Goal: Complete application form

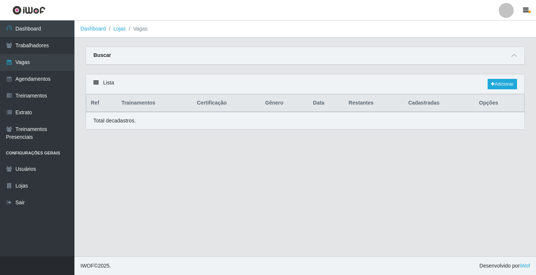
click at [49, 66] on link "Vagas" at bounding box center [37, 62] width 74 height 17
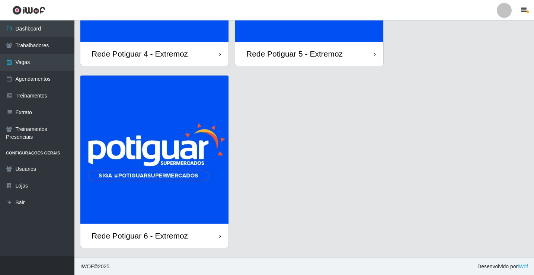
scroll to position [154, 0]
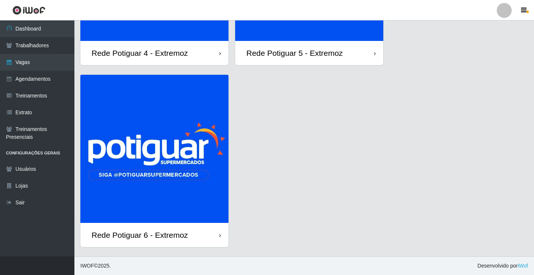
click at [164, 191] on img at bounding box center [154, 149] width 148 height 148
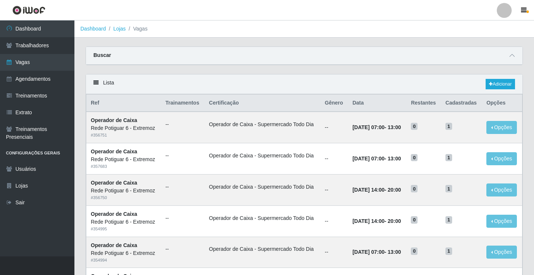
click at [494, 79] on div "Lista Adicionar" at bounding box center [304, 84] width 437 height 20
click at [488, 82] on link "Adicionar" at bounding box center [500, 84] width 29 height 10
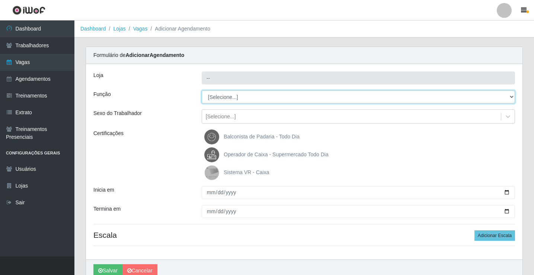
click at [224, 95] on select "[Selecione...] ASG Balconista Embalador Operador de Caixa Operador de Caixa + O…" at bounding box center [358, 96] width 313 height 13
select select "24"
click at [202, 90] on select "[Selecione...] ASG Balconista Embalador Operador de Caixa Operador de Caixa + O…" at bounding box center [358, 96] width 313 height 13
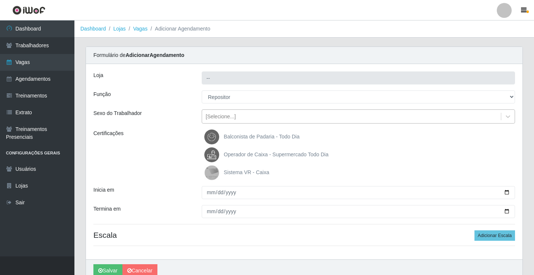
drag, startPoint x: 238, startPoint y: 115, endPoint x: 233, endPoint y: 124, distance: 10.5
click at [239, 115] on div "[Selecione...]" at bounding box center [351, 117] width 299 height 12
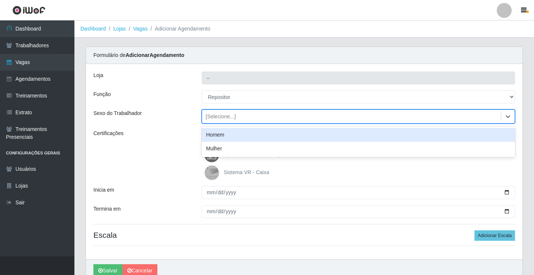
type input "Rede Potiguar 6 - Extremoz"
select select "[Selecione...]"
click at [226, 134] on div "Homem" at bounding box center [358, 135] width 313 height 14
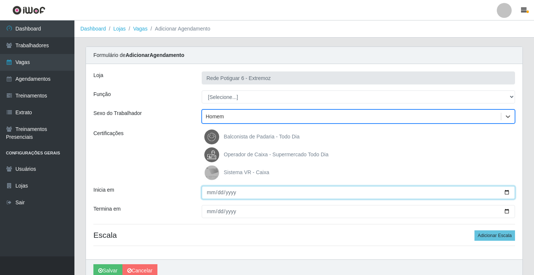
click at [206, 194] on input "Inicia em" at bounding box center [358, 192] width 313 height 13
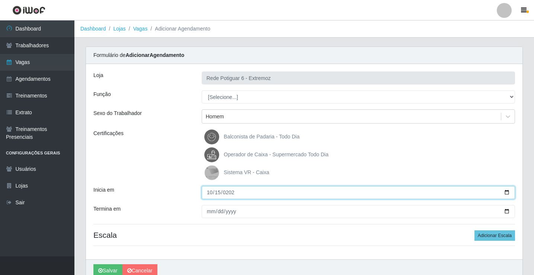
type input "[DATE]"
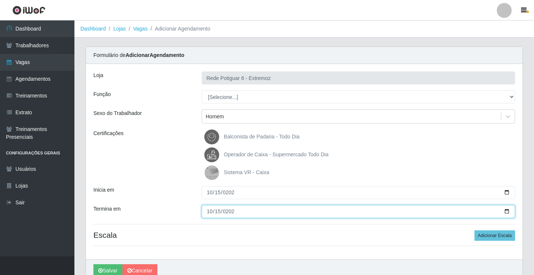
type input "[DATE]"
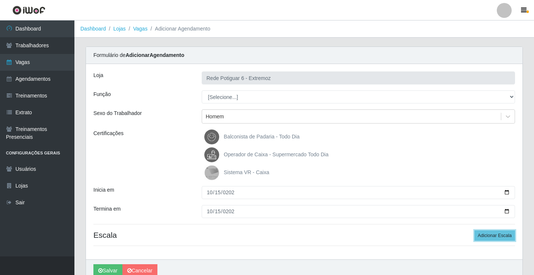
click at [475, 230] on button "Adicionar Escala" at bounding box center [495, 235] width 41 height 10
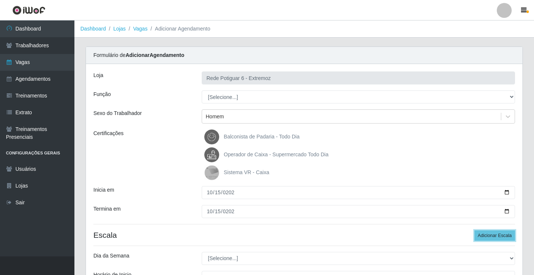
click at [475, 230] on button "Adicionar Escala" at bounding box center [495, 235] width 41 height 10
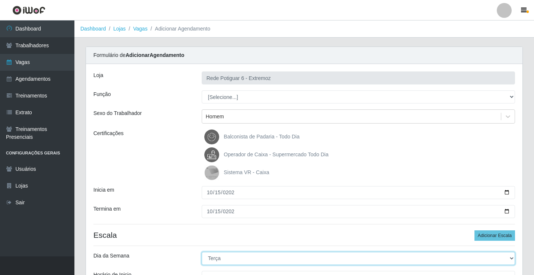
select select "3"
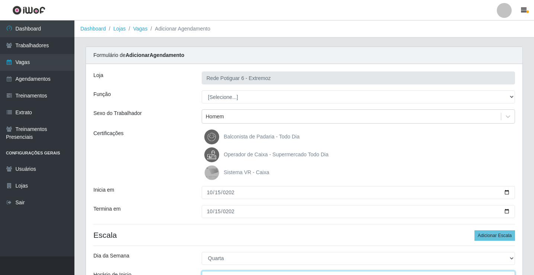
scroll to position [9, 0]
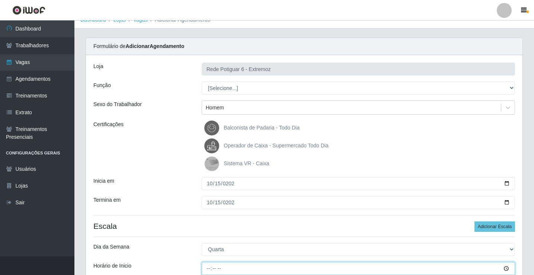
type input "07:00"
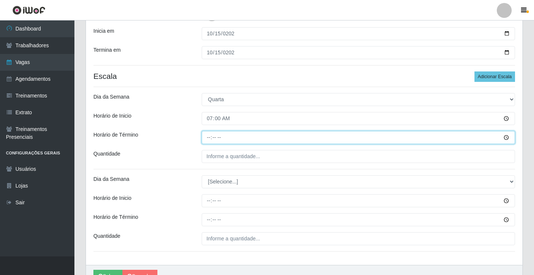
type input "13:00"
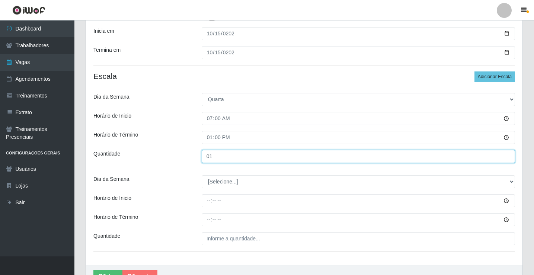
type input "01_"
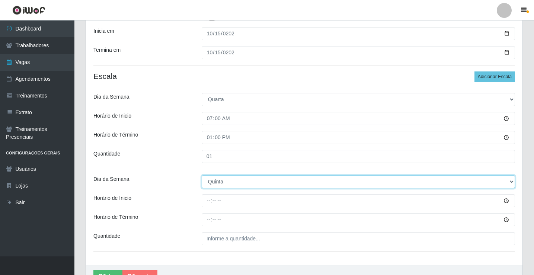
select select "3"
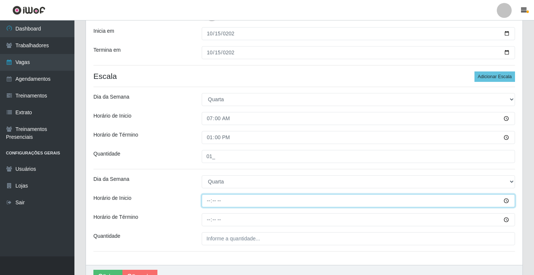
type input "14:00"
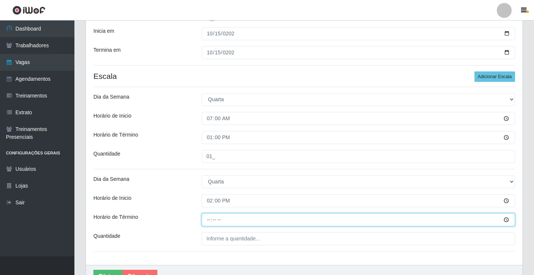
type input "20:00"
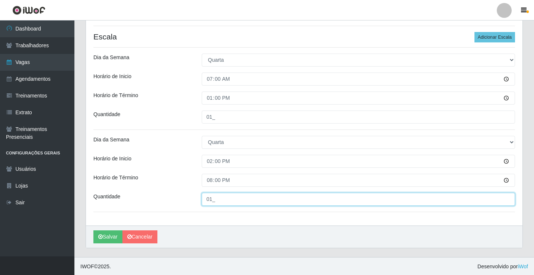
scroll to position [199, 0]
type input "01_"
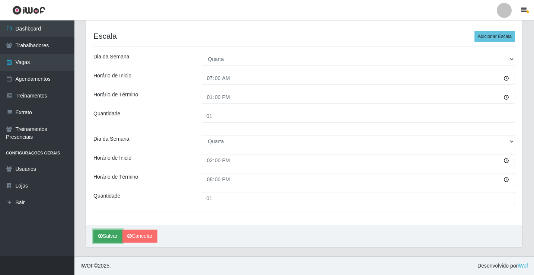
click at [115, 236] on button "Salvar" at bounding box center [107, 236] width 29 height 13
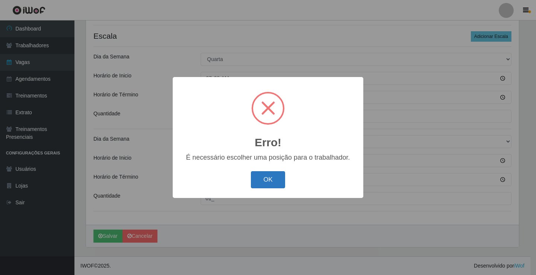
click at [280, 175] on button "OK" at bounding box center [268, 179] width 35 height 17
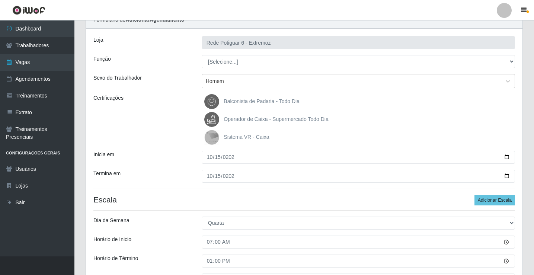
scroll to position [13, 0]
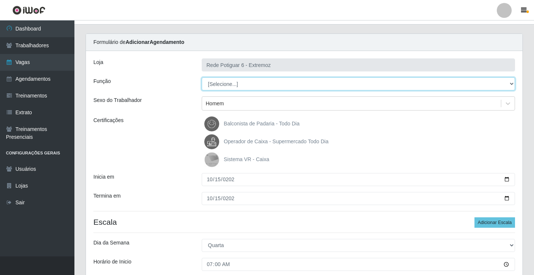
click at [241, 86] on select "[Selecione...] ASG Balconista Embalador Operador de Caixa Operador de Caixa + O…" at bounding box center [358, 83] width 313 height 13
select select "24"
click at [202, 77] on select "[Selecione...] ASG Balconista Embalador Operador de Caixa Operador de Caixa + O…" at bounding box center [358, 83] width 313 height 13
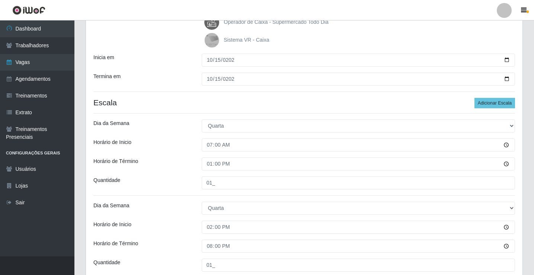
scroll to position [199, 0]
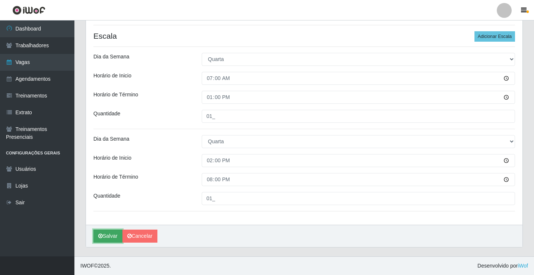
click at [111, 237] on button "Salvar" at bounding box center [107, 236] width 29 height 13
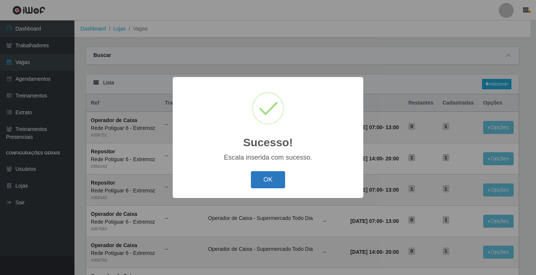
click at [275, 188] on button "OK" at bounding box center [268, 179] width 35 height 17
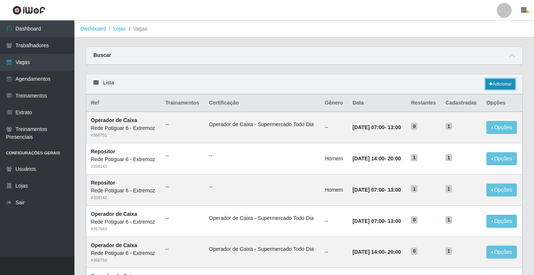
click at [490, 86] on icon at bounding box center [491, 84] width 4 height 4
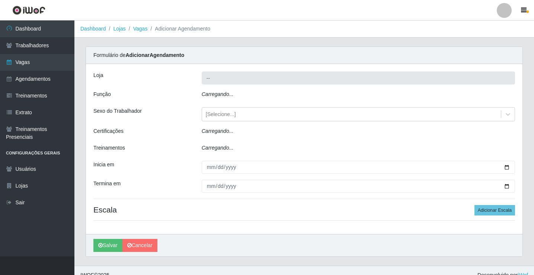
type input "Rede Potiguar 6 - Extremoz"
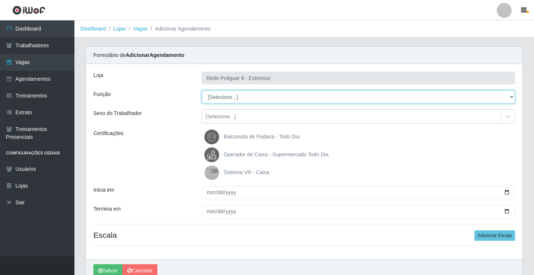
click at [232, 98] on select "[Selecione...] ASG Balconista Embalador Operador de Caixa Operador de Caixa + O…" at bounding box center [358, 96] width 313 height 13
select select "24"
click at [202, 90] on select "[Selecione...] ASG Balconista Embalador Operador de Caixa Operador de Caixa + O…" at bounding box center [358, 96] width 313 height 13
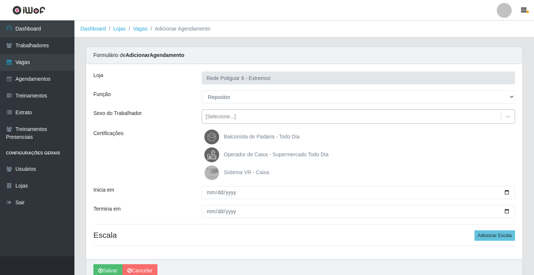
click at [238, 117] on div "[Selecione...]" at bounding box center [351, 117] width 299 height 12
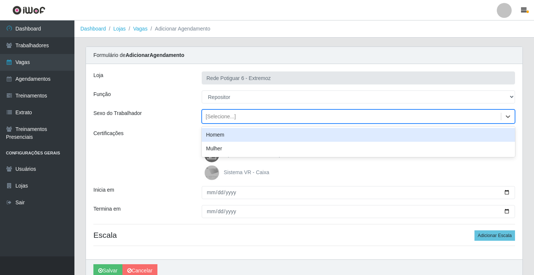
drag, startPoint x: 228, startPoint y: 133, endPoint x: 224, endPoint y: 142, distance: 9.5
click at [228, 133] on div "Homem" at bounding box center [358, 135] width 313 height 14
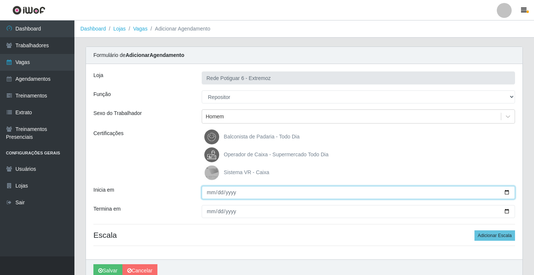
click at [208, 193] on input "Inicia em" at bounding box center [358, 192] width 313 height 13
type input "[DATE]"
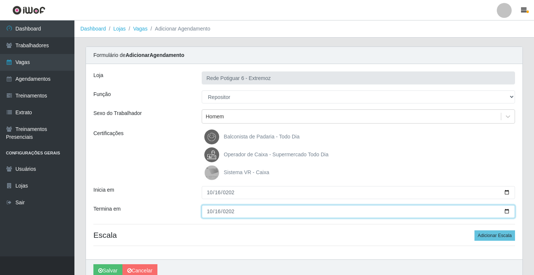
type input "[DATE]"
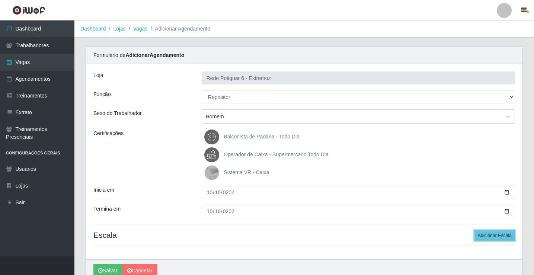
click at [475, 230] on button "Adicionar Escala" at bounding box center [495, 235] width 41 height 10
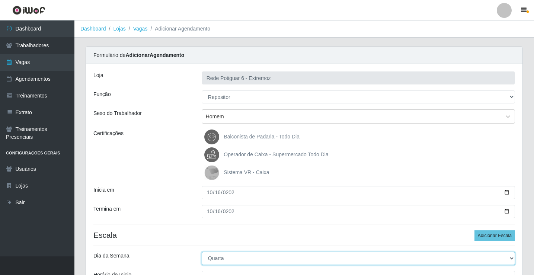
select select "4"
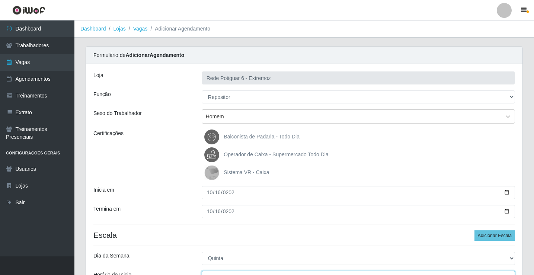
scroll to position [9, 0]
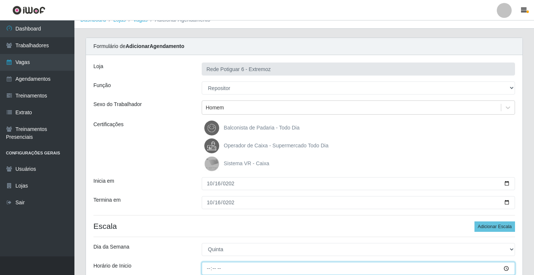
type input "07:00"
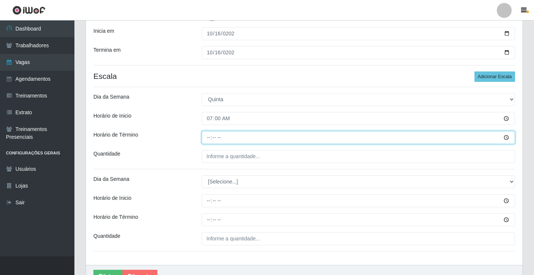
type input "13:00"
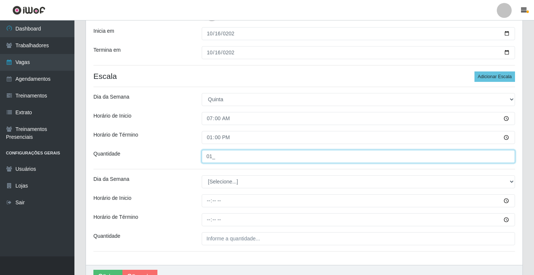
type input "01_"
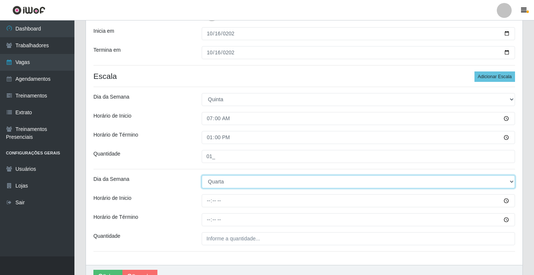
select select "4"
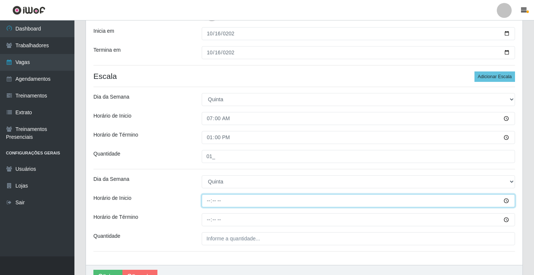
type input "14:00"
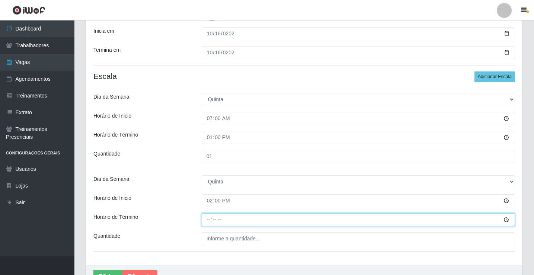
type input "20:00"
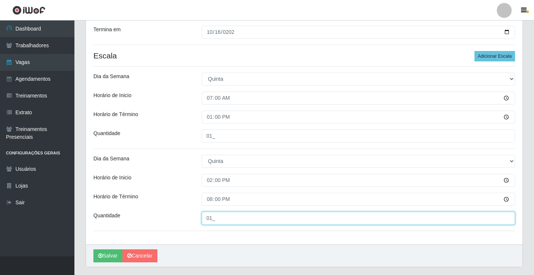
scroll to position [199, 0]
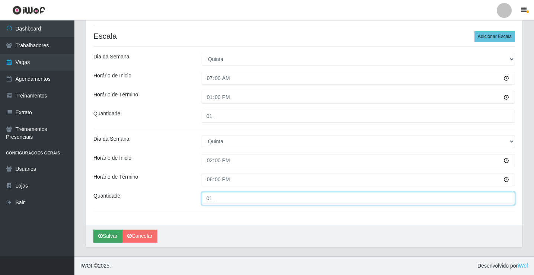
type input "01_"
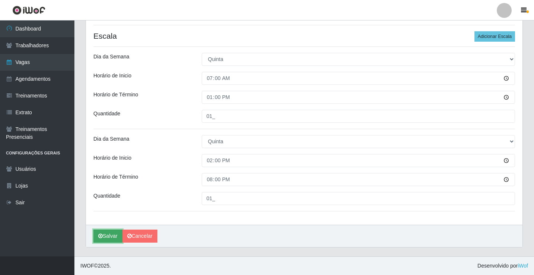
click at [111, 236] on button "Salvar" at bounding box center [107, 236] width 29 height 13
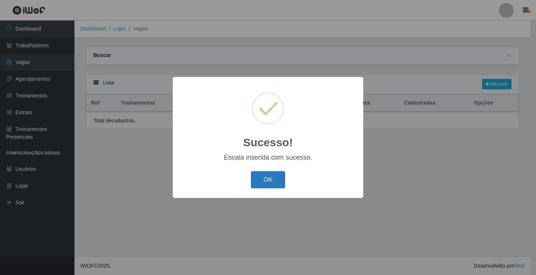
click at [268, 185] on button "OK" at bounding box center [268, 179] width 35 height 17
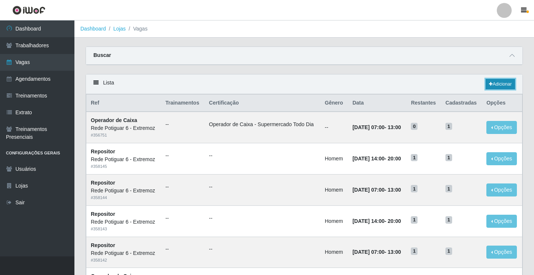
click at [497, 85] on link "Adicionar" at bounding box center [500, 84] width 29 height 10
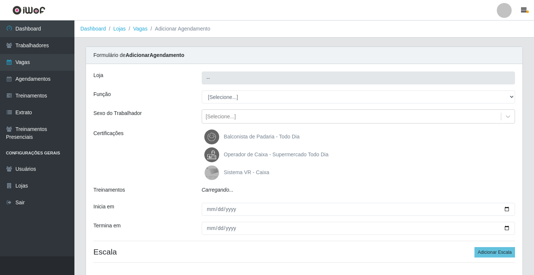
type input "Rede Potiguar 6 - Extremoz"
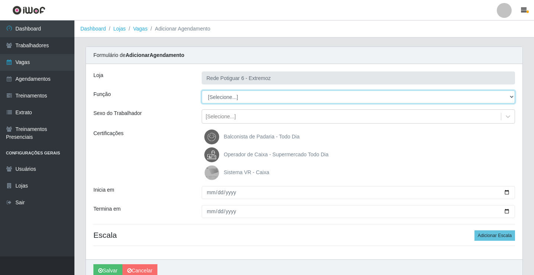
click at [233, 97] on select "[Selecione...] ASG Balconista Embalador Operador de Caixa Operador de Caixa + O…" at bounding box center [358, 96] width 313 height 13
select select "24"
click at [202, 90] on select "[Selecione...] ASG Balconista Embalador Operador de Caixa Operador de Caixa + O…" at bounding box center [358, 96] width 313 height 13
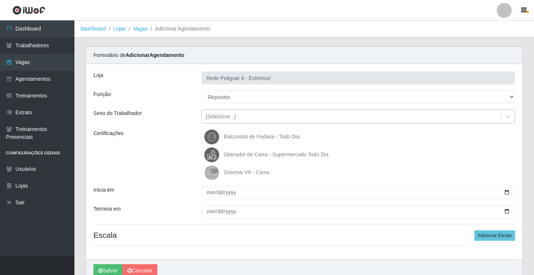
click at [239, 116] on div "[Selecione...]" at bounding box center [351, 117] width 299 height 12
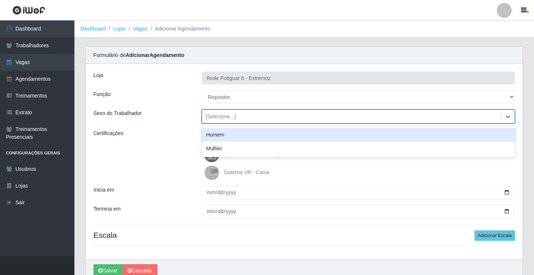
click at [235, 131] on div "Homem" at bounding box center [358, 135] width 313 height 14
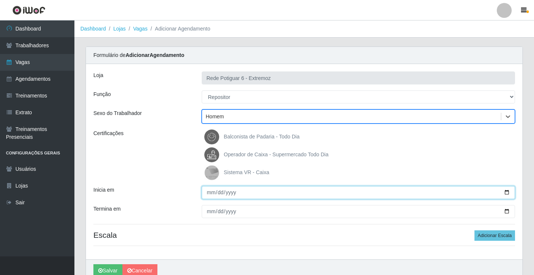
click at [204, 196] on input "Inicia em" at bounding box center [358, 192] width 313 height 13
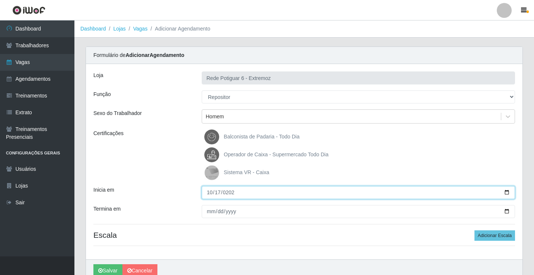
type input "[DATE]"
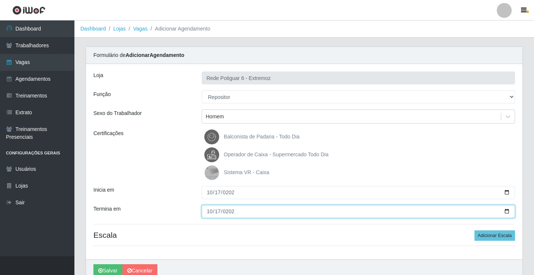
type input "[DATE]"
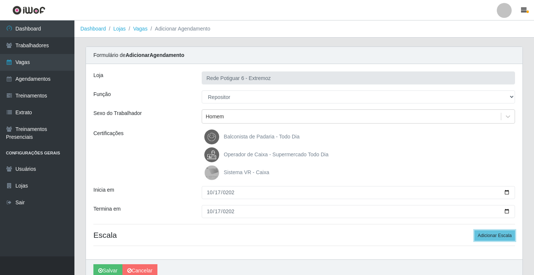
click at [475, 230] on button "Adicionar Escala" at bounding box center [495, 235] width 41 height 10
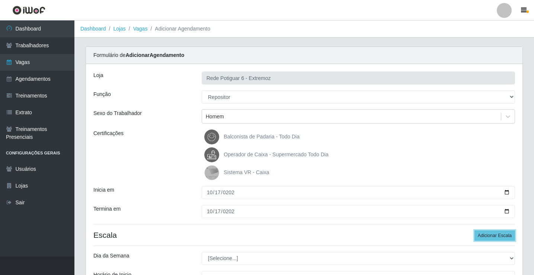
click at [475, 230] on button "Adicionar Escala" at bounding box center [495, 235] width 41 height 10
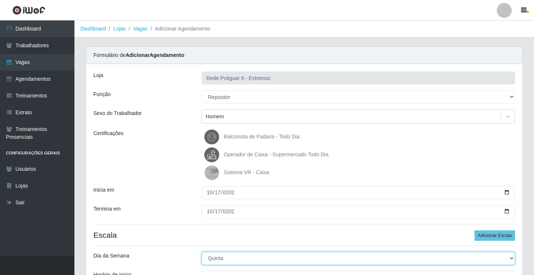
select select "5"
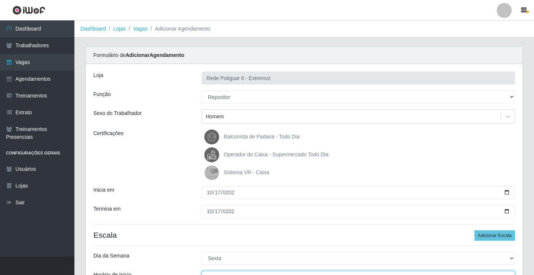
scroll to position [9, 0]
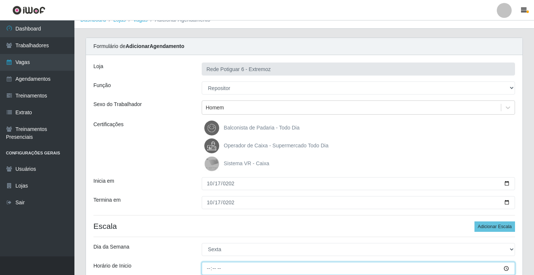
type input "07:00"
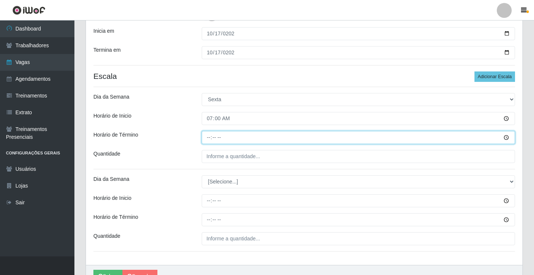
type input "13:00"
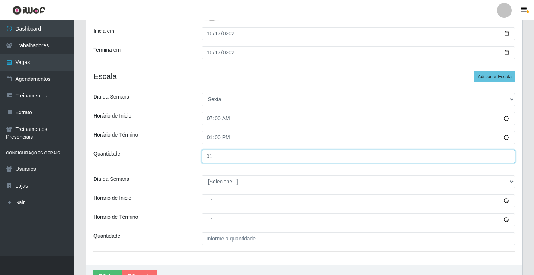
type input "01_"
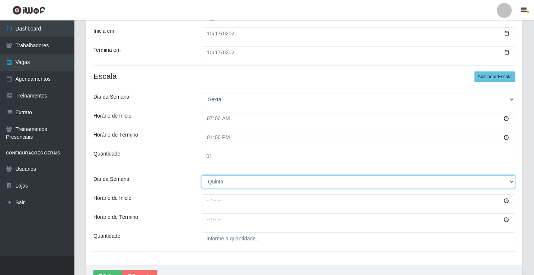
select select "5"
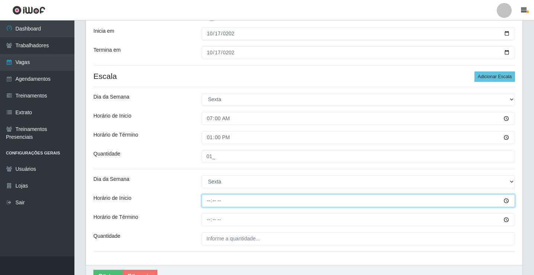
type input "14:00"
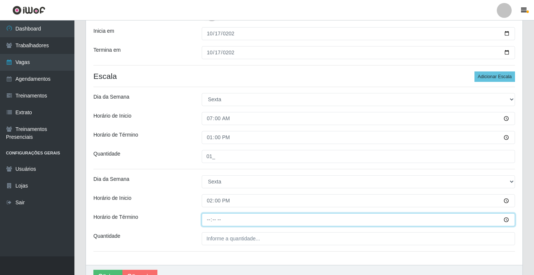
type input "20:00"
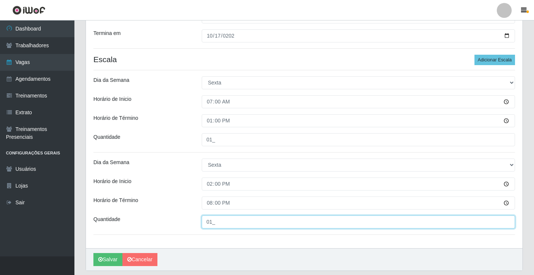
scroll to position [199, 0]
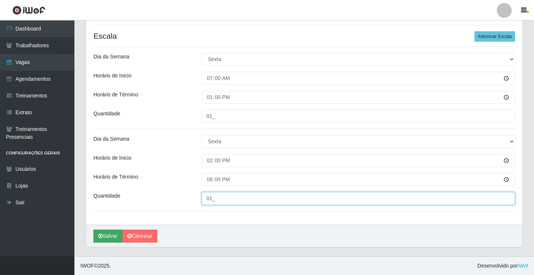
type input "01_"
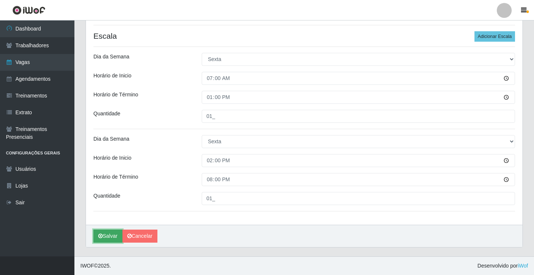
click at [113, 242] on button "Salvar" at bounding box center [107, 236] width 29 height 13
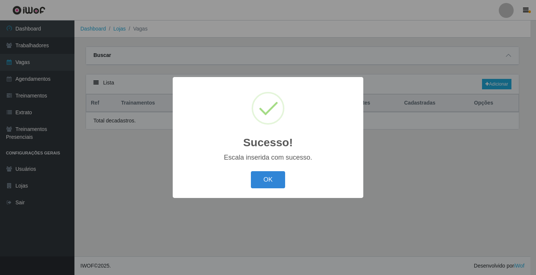
click at [270, 184] on button "OK" at bounding box center [268, 179] width 35 height 17
